Goal: Find specific page/section: Find specific page/section

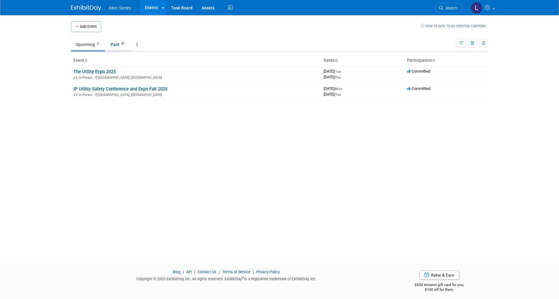
click at [117, 49] on link "Past 47" at bounding box center [118, 44] width 25 height 11
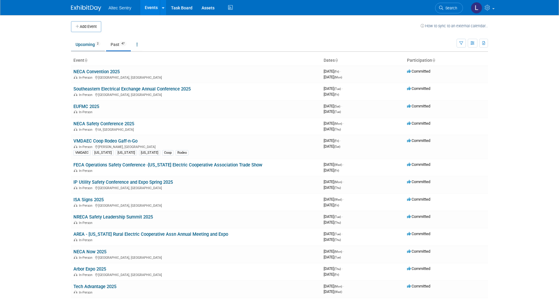
click at [85, 44] on link "Upcoming 2" at bounding box center [88, 44] width 34 height 11
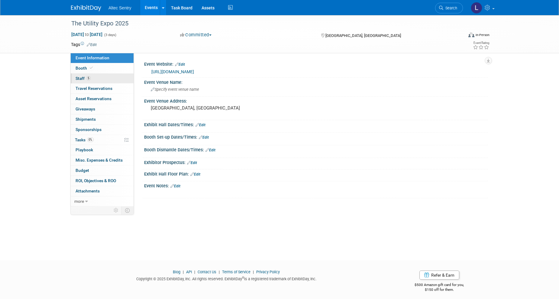
click at [79, 79] on span "Staff 5" at bounding box center [83, 78] width 15 height 5
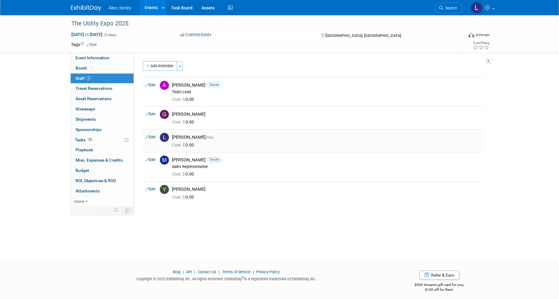
click at [166, 139] on img at bounding box center [164, 137] width 9 height 9
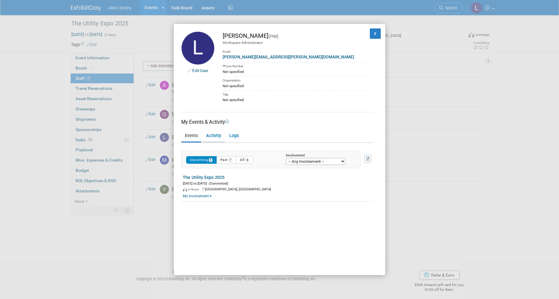
click at [213, 136] on link "Activity" at bounding box center [213, 136] width 22 height 11
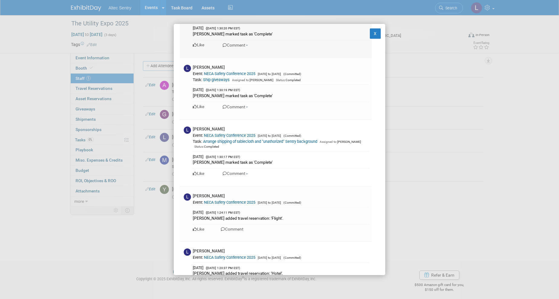
scroll to position [212, 0]
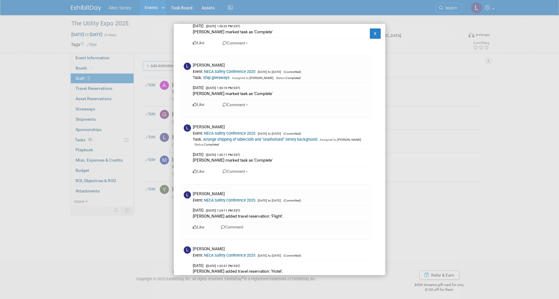
click at [109, 228] on div "Edit User Leisa Taylor (me) Workspace Administrator Email leisa.taylor@altec.co…" at bounding box center [279, 149] width 559 height 299
click at [370, 32] on button "X" at bounding box center [375, 33] width 11 height 10
